Goal: Information Seeking & Learning: Learn about a topic

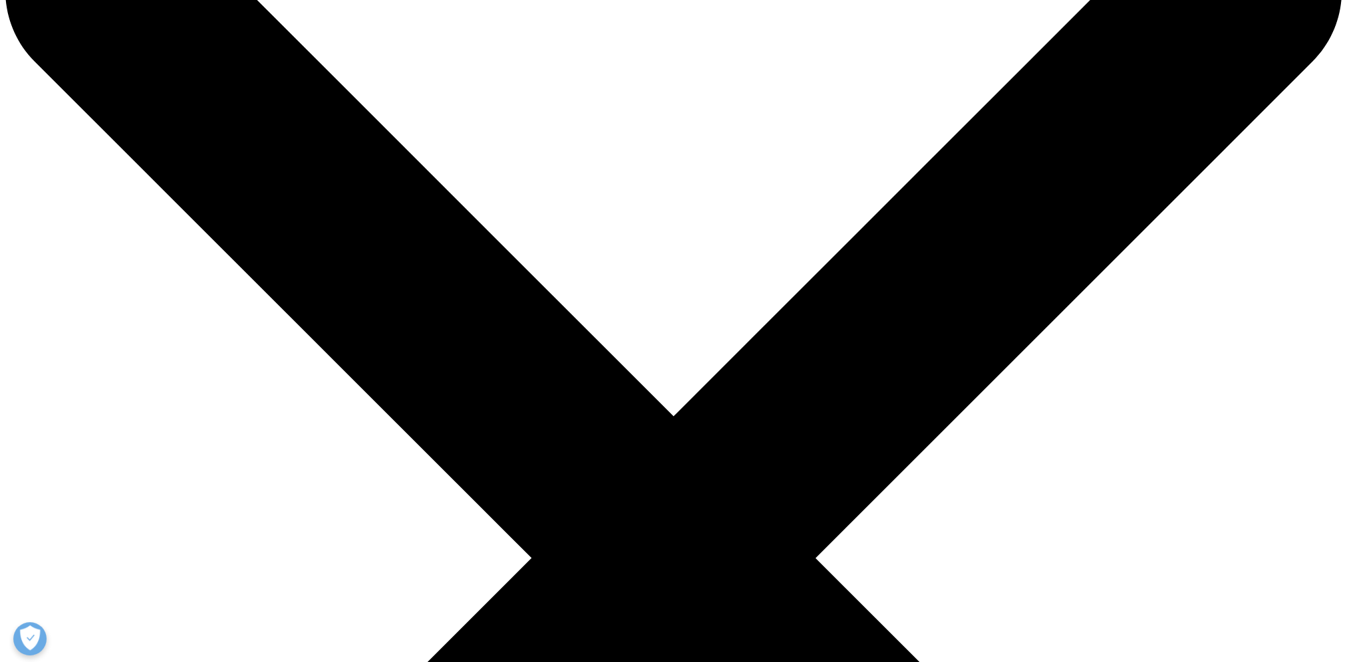
scroll to position [121, 0]
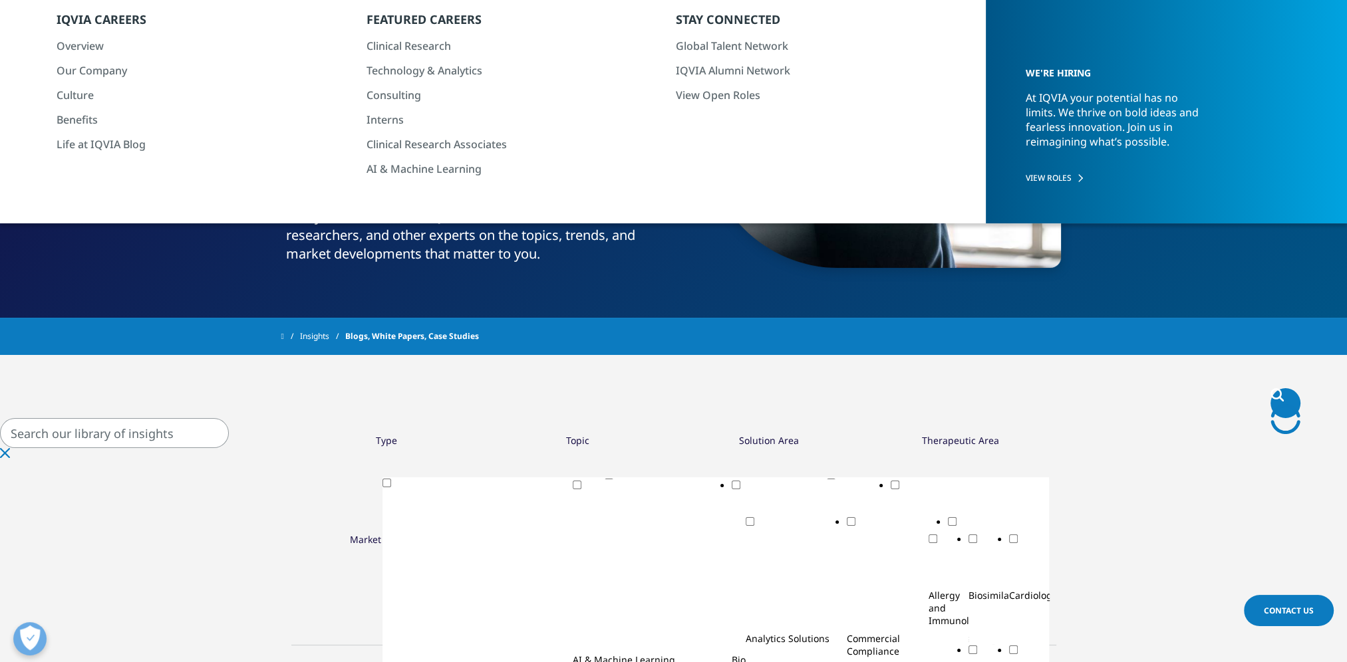
click at [229, 440] on input "Search" at bounding box center [114, 433] width 229 height 30
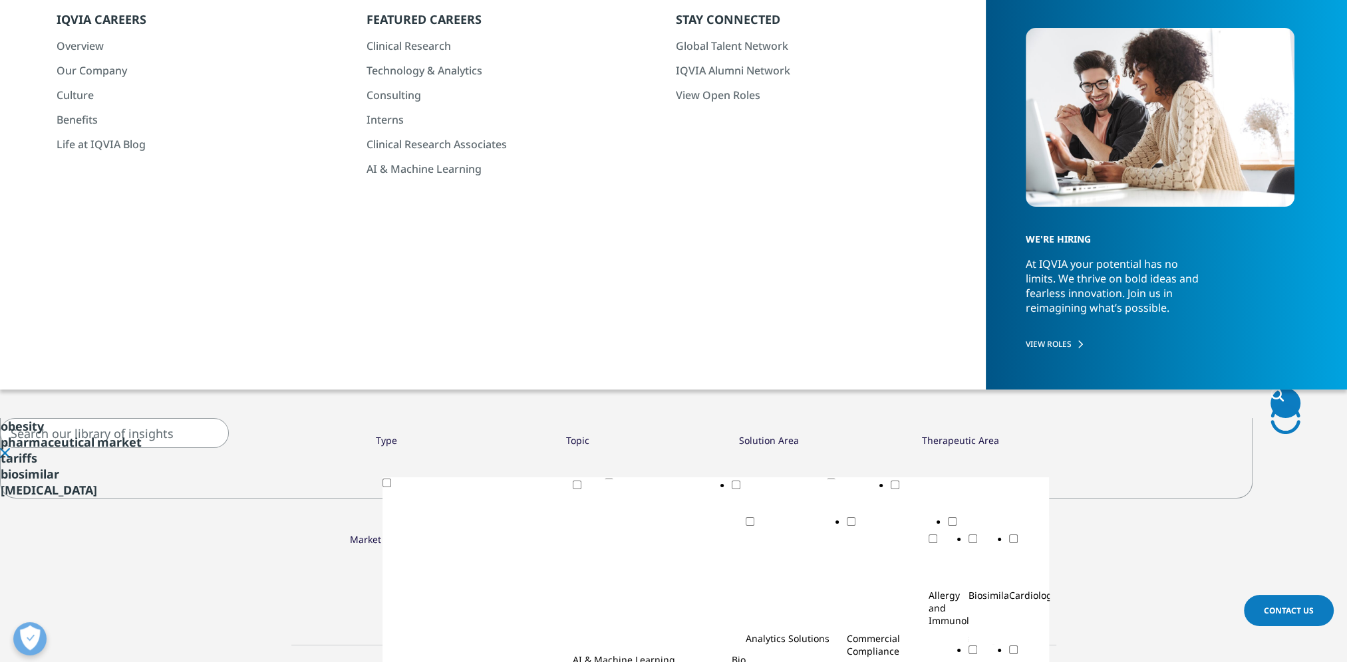
click at [229, 438] on input "Search" at bounding box center [114, 433] width 229 height 30
paste input "Digital Innovation"
type input "Digital Innovation"
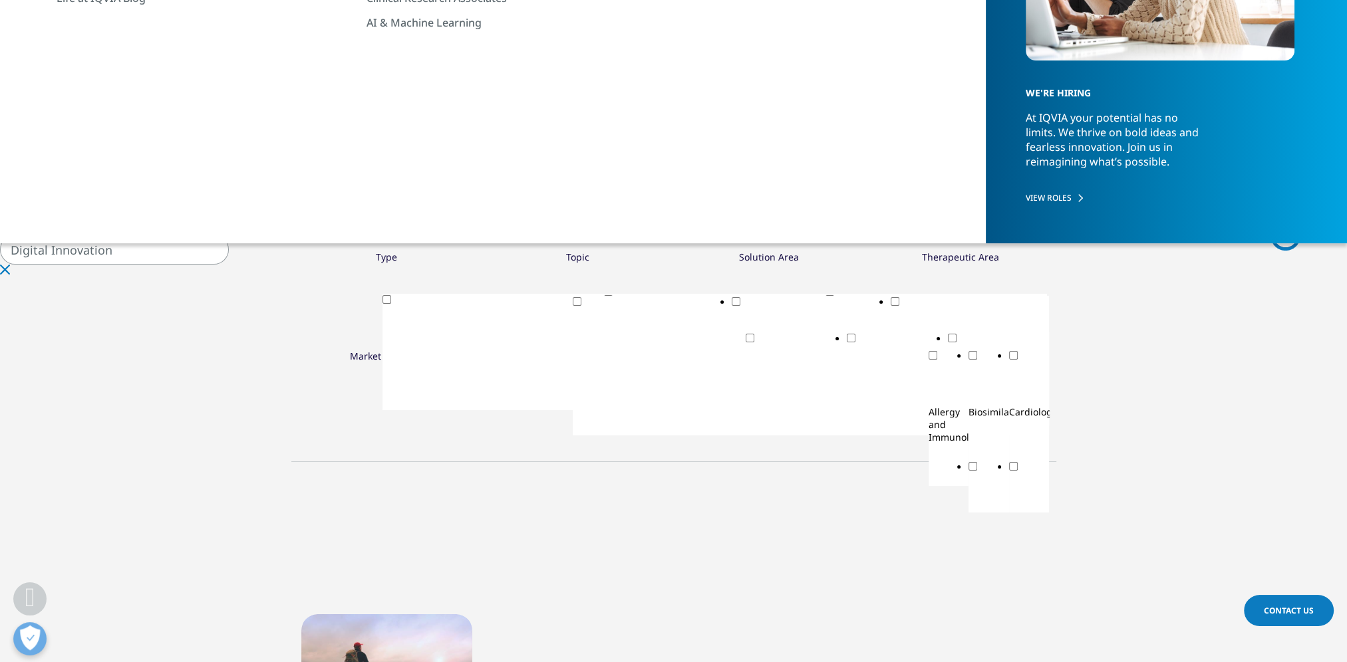
scroll to position [121, 0]
